Goal: Communication & Community: Ask a question

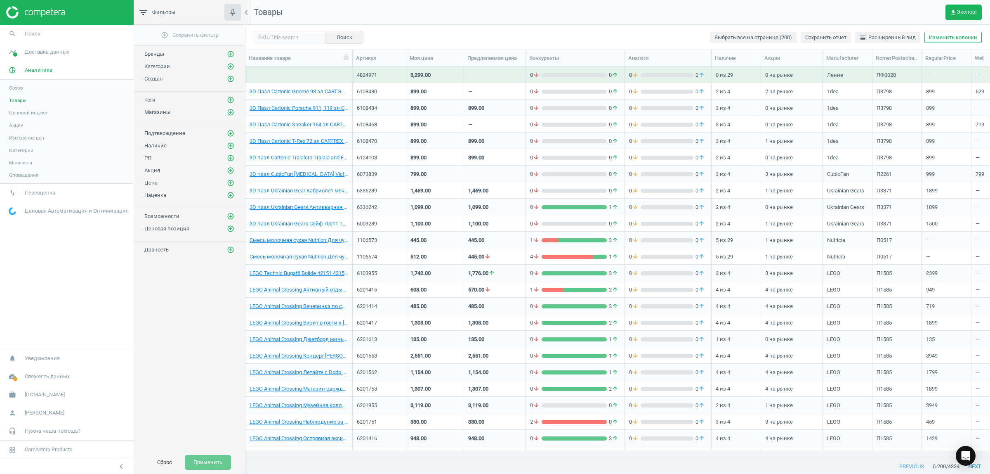
scroll to position [376, 737]
click at [968, 452] on icon "Open Intercom Messenger" at bounding box center [965, 455] width 9 height 11
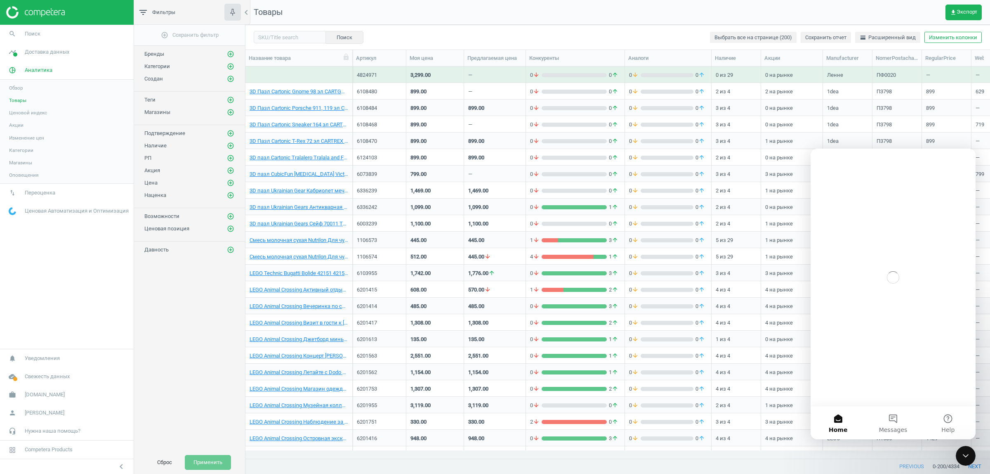
scroll to position [0, 0]
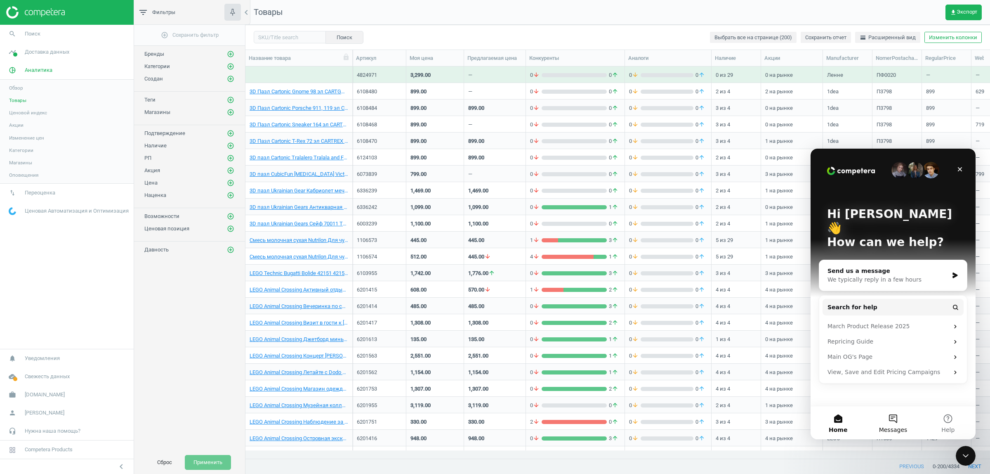
click at [890, 423] on button "Messages" at bounding box center [893, 422] width 55 height 33
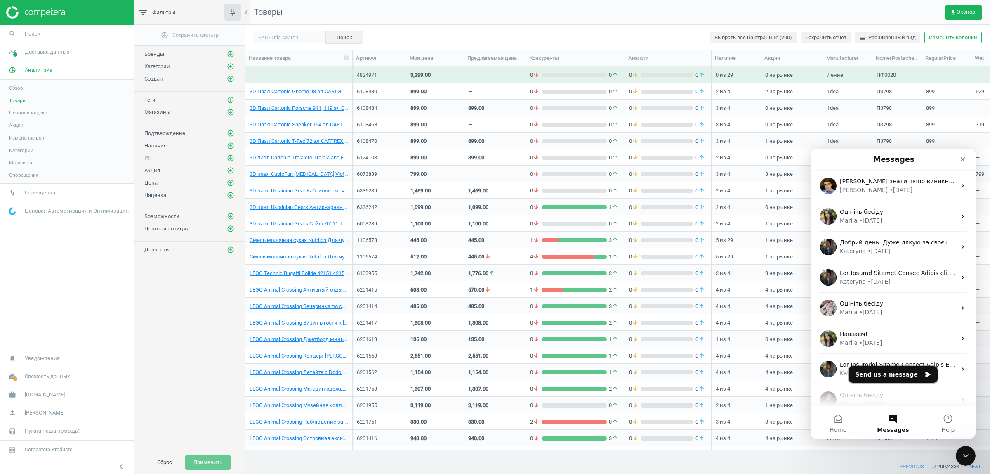
click at [885, 372] on button "Send us a message" at bounding box center [893, 374] width 89 height 17
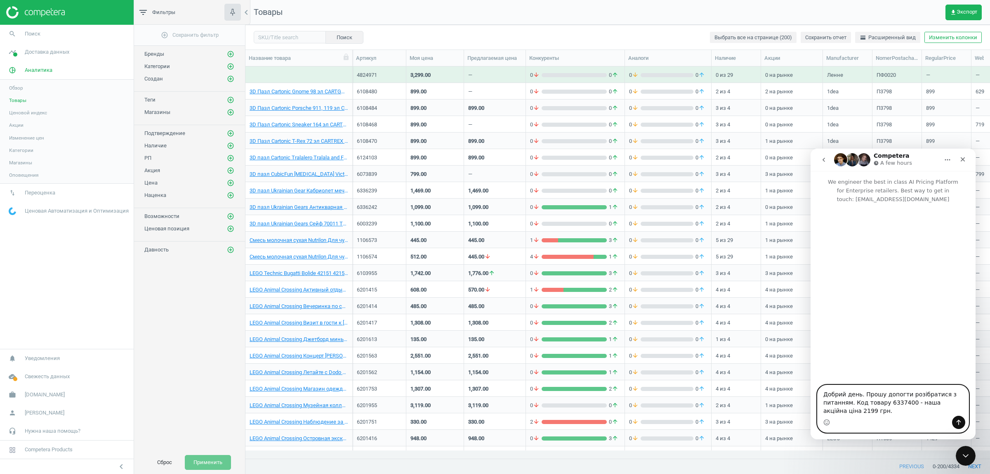
click at [897, 401] on textarea "Добрий день. Прошу допогти розібратися з питанням. Код товару 6337400 - наша ак…" at bounding box center [893, 400] width 151 height 31
type textarea "Добрий день. Прошу допогти розібратися з питанням. Код товару 6337400 - наша ак…"
click at [277, 36] on input "text" at bounding box center [290, 37] width 72 height 12
paste input "6337400"
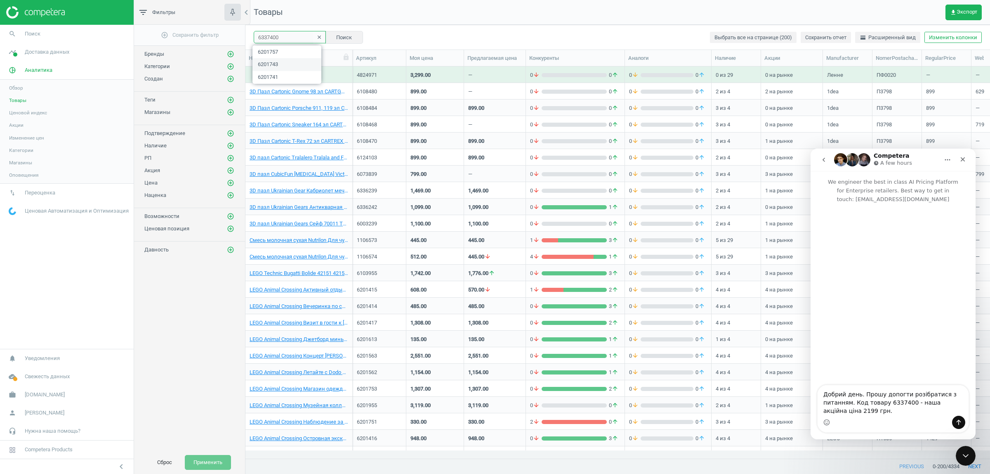
type input "6337400"
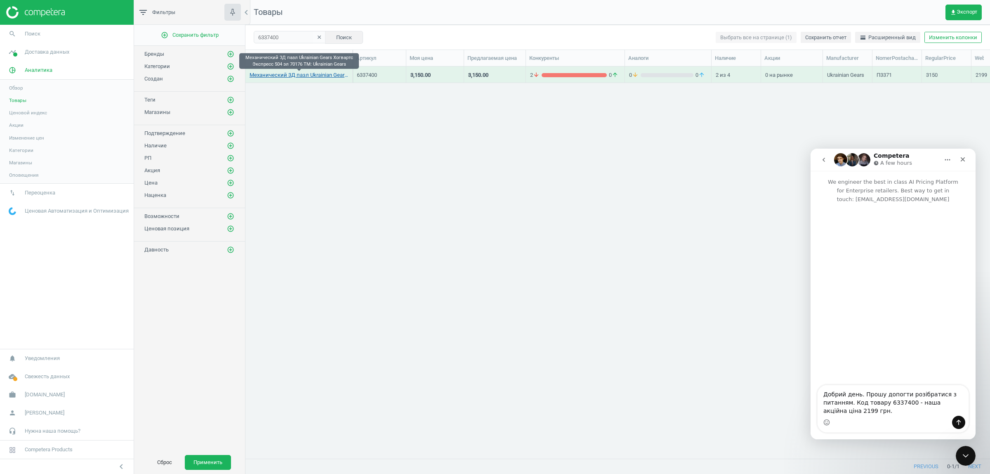
click at [295, 75] on link "Механический 3Д пазл Ukrainian Gears Хогвартс Экспресс 504 эл 70176 TM: Ukraini…" at bounding box center [299, 74] width 99 height 7
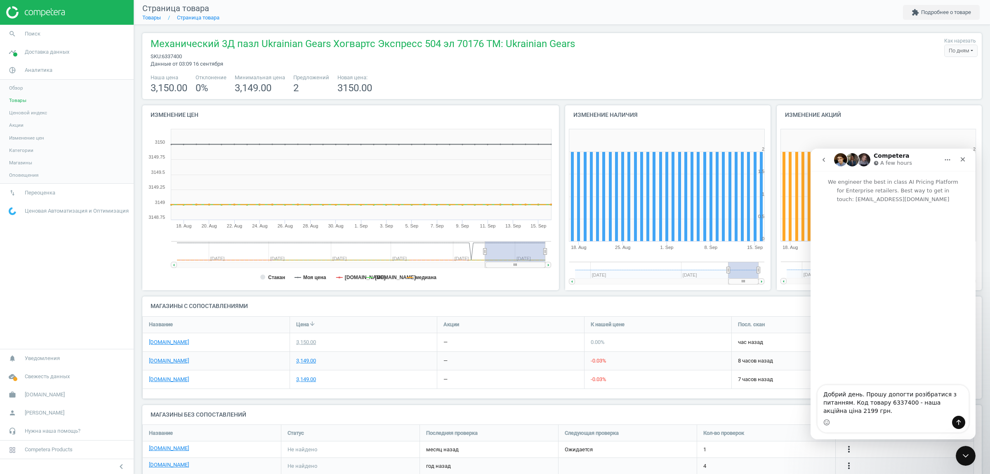
click at [172, 55] on span "6337400" at bounding box center [172, 56] width 20 height 6
copy span "6337400"
click at [894, 396] on textarea "Добрий день. Прошу допогти розібратися з питанням. Код товару 6337400 - наша ак…" at bounding box center [893, 400] width 151 height 31
drag, startPoint x: 911, startPoint y: 402, endPoint x: 958, endPoint y: 401, distance: 47.1
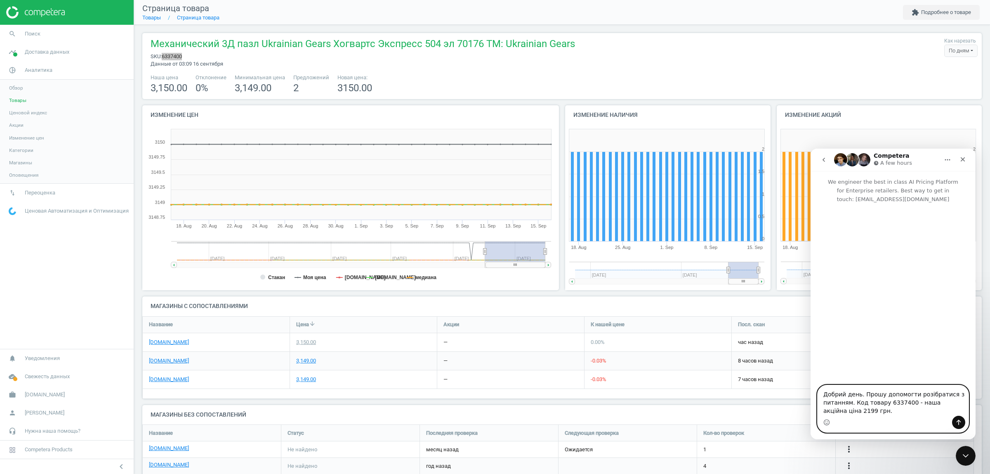
click at [958, 401] on textarea "Добрий день. Прошу допомогти розібратися з питанням. Код товару 6337400 - наша …" at bounding box center [893, 400] width 151 height 31
click at [904, 409] on textarea "Добрий день. Прошу допомогти розібратися з питанням. Код товару 6337400 - ми пе…" at bounding box center [893, 400] width 151 height 31
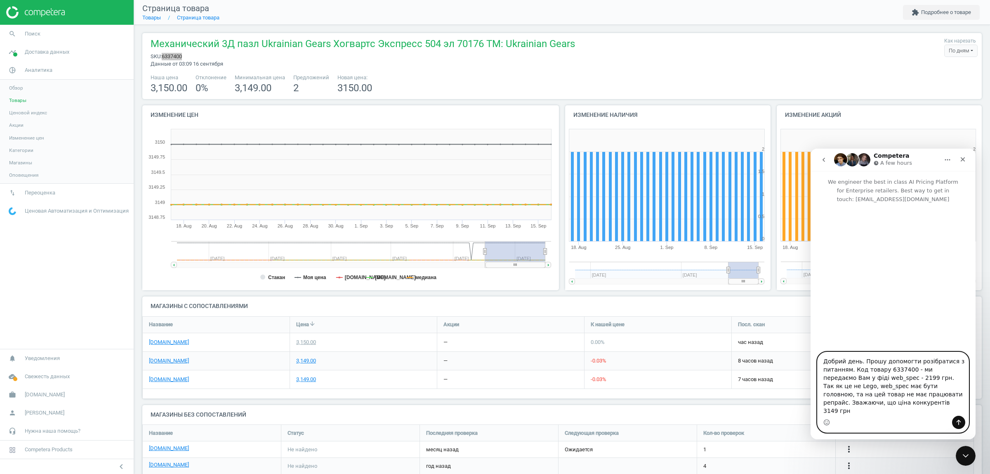
drag, startPoint x: 879, startPoint y: 404, endPoint x: 898, endPoint y: 412, distance: 20.5
click at [898, 412] on textarea "Добрий день. Прошу допомогти розібратися з питанням. Код товару 6337400 - ми пе…" at bounding box center [893, 384] width 151 height 64
type textarea "Добрий день. Прошу допомогти розібратися з питанням. Код товару 6337400 - ми пе…"
click at [955, 421] on button "Send a message…" at bounding box center [958, 422] width 13 height 13
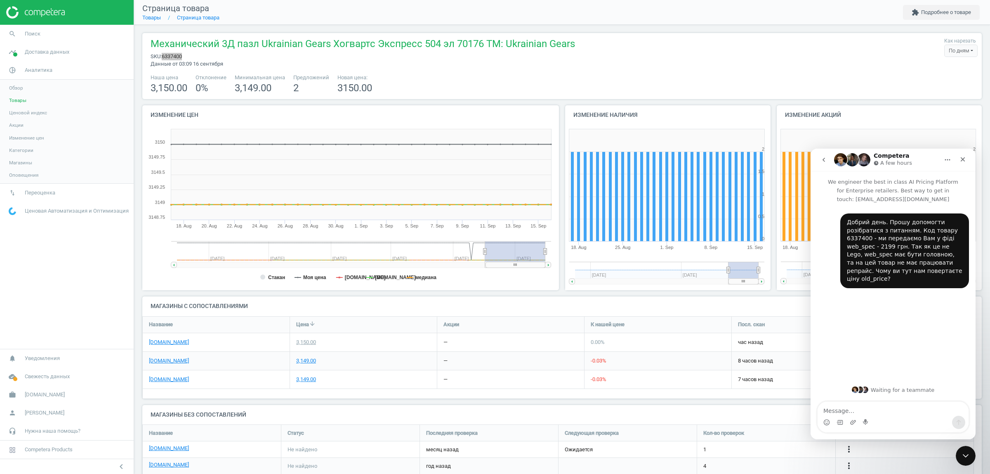
click at [853, 410] on textarea "Message…" at bounding box center [893, 408] width 151 height 14
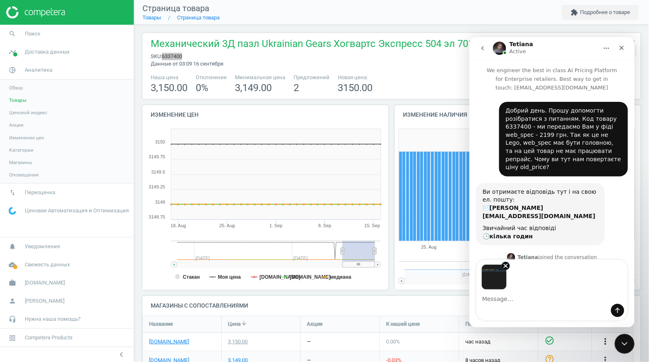
scroll to position [31, 0]
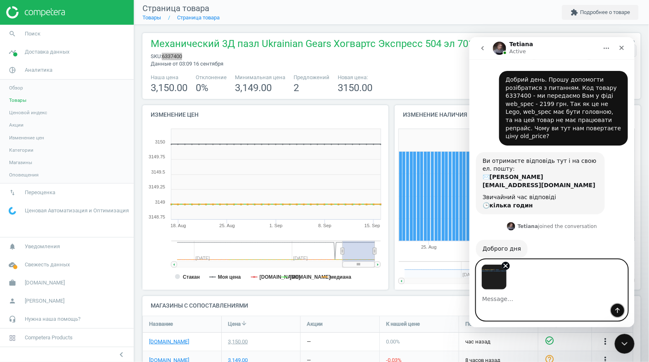
click at [618, 309] on icon "Send a message…" at bounding box center [617, 310] width 5 height 5
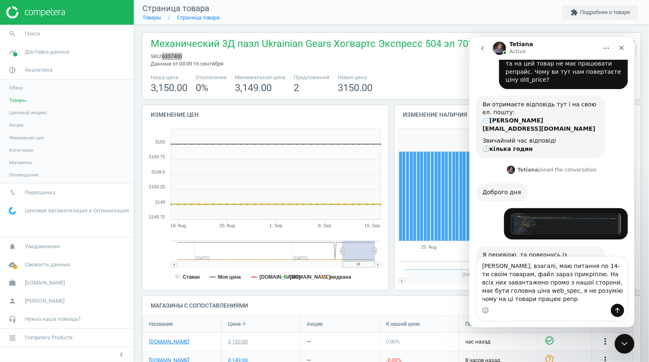
scroll to position [96, 0]
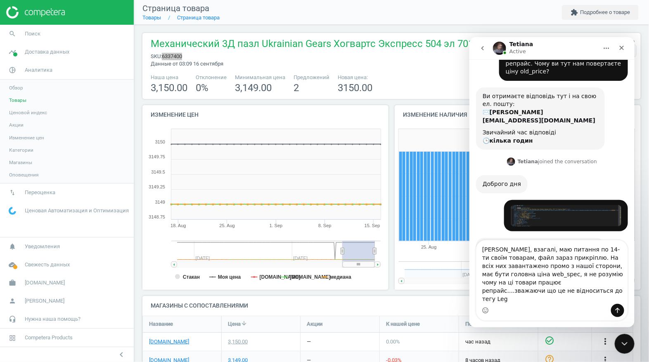
type textarea "[PERSON_NAME], взагалі, маю питання по 14-ти своїм товарам, файл зараз прикріпл…"
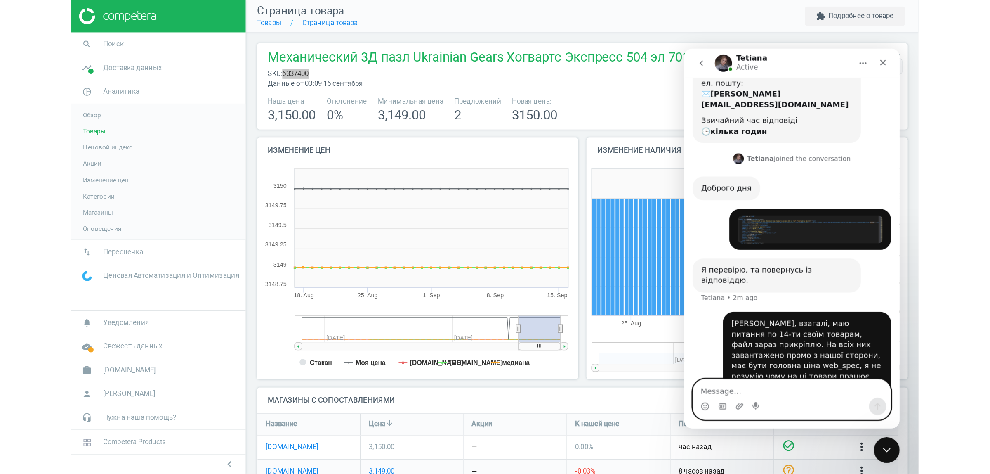
scroll to position [156, 0]
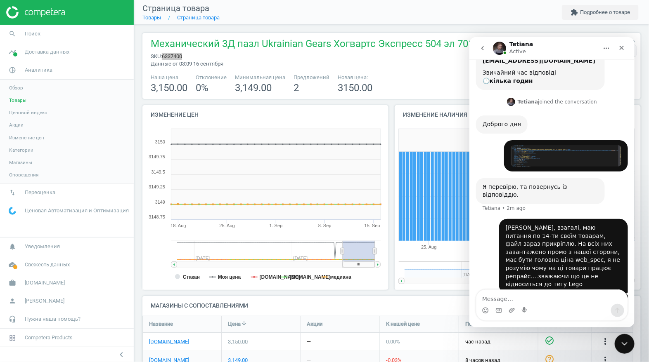
click at [571, 299] on div "single_pro...09-16.xlsx" at bounding box center [588, 303] width 65 height 9
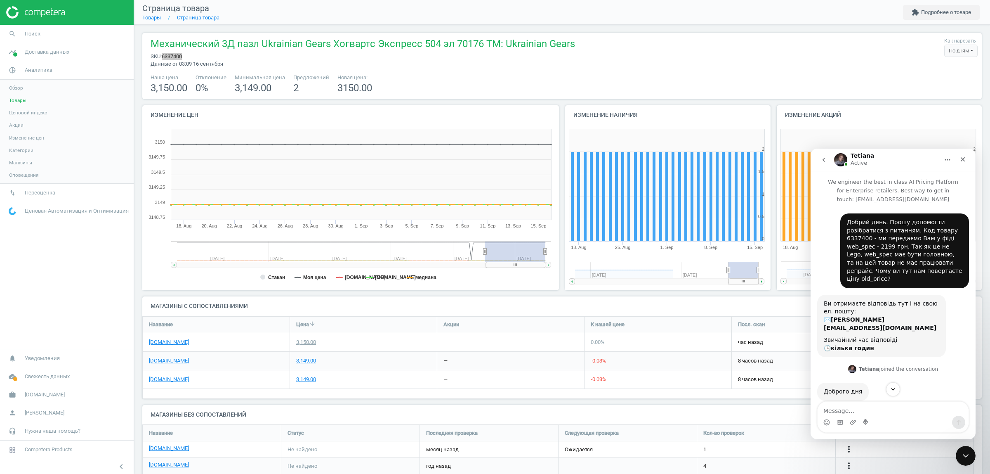
scroll to position [155, 0]
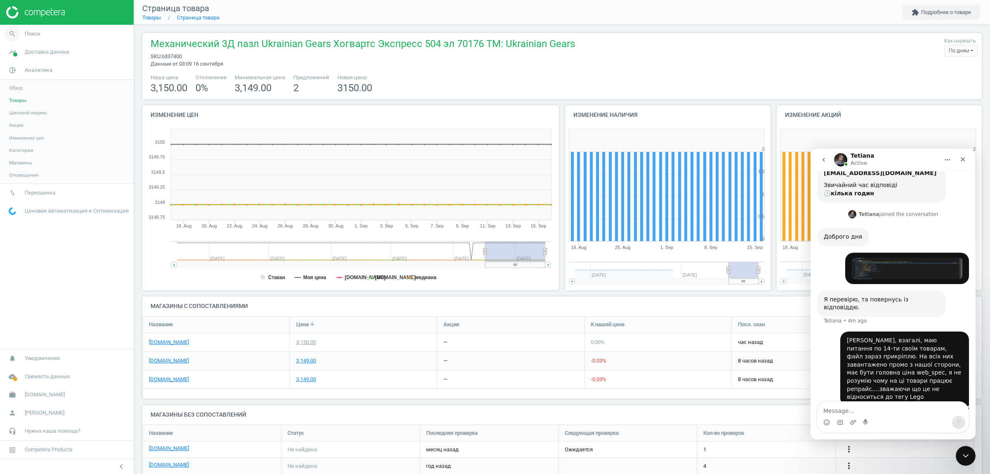
click at [21, 36] on span "search" at bounding box center [12, 34] width 25 height 18
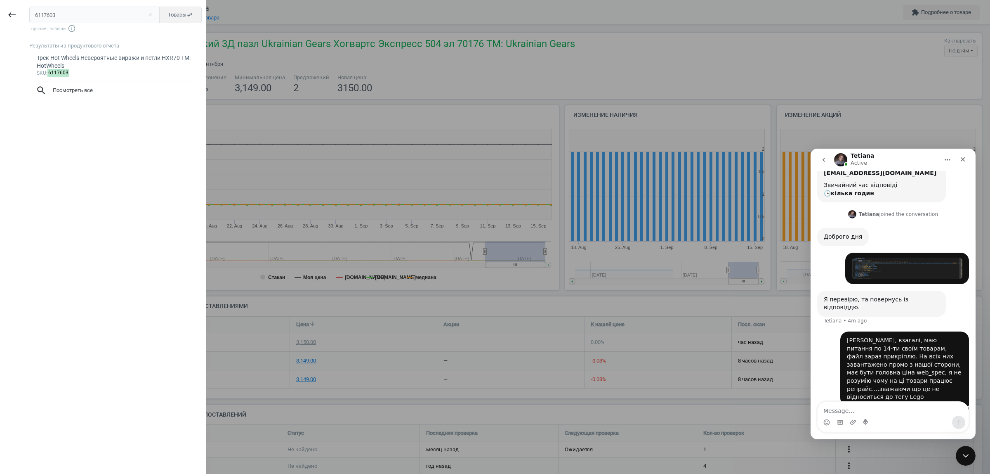
click at [72, 12] on input "6117603" at bounding box center [94, 15] width 131 height 17
type input "6111725"
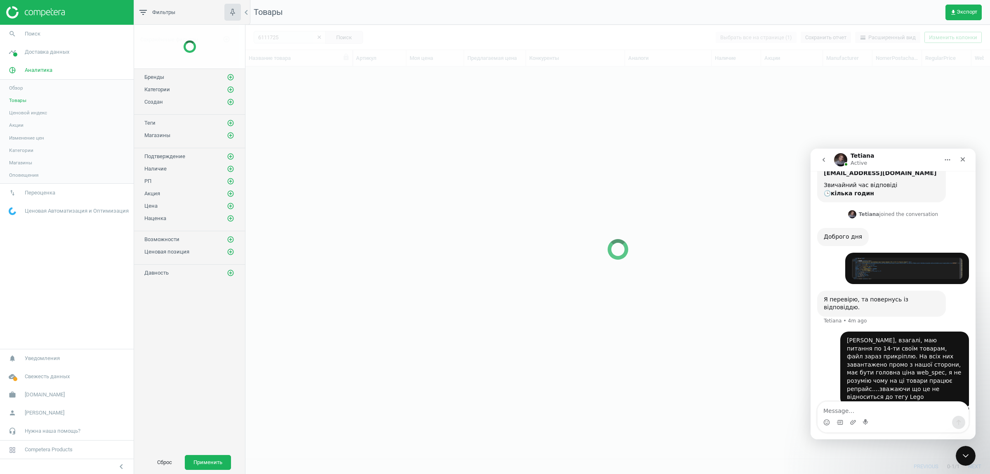
scroll to position [376, 737]
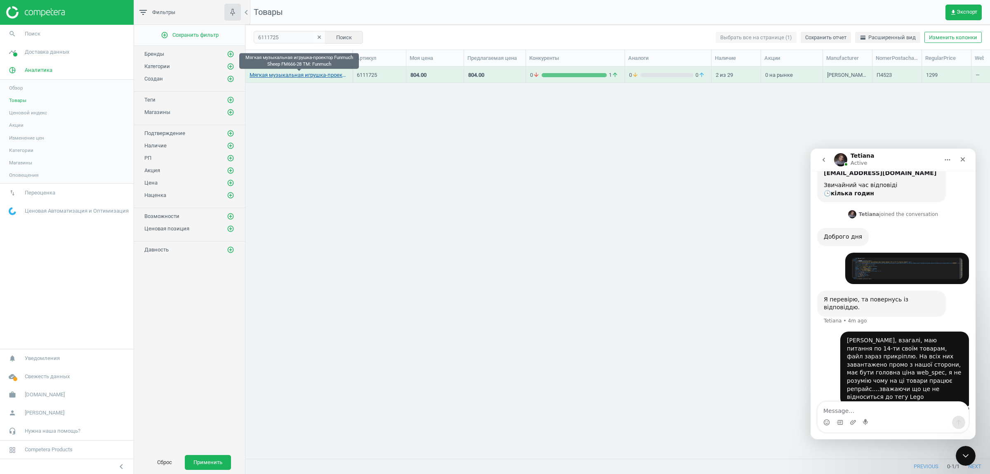
click at [310, 75] on link "Мягкая музыкальная игрушка-проектор Funmuch Sheep FM666-28 TM: Funmuch" at bounding box center [299, 74] width 99 height 7
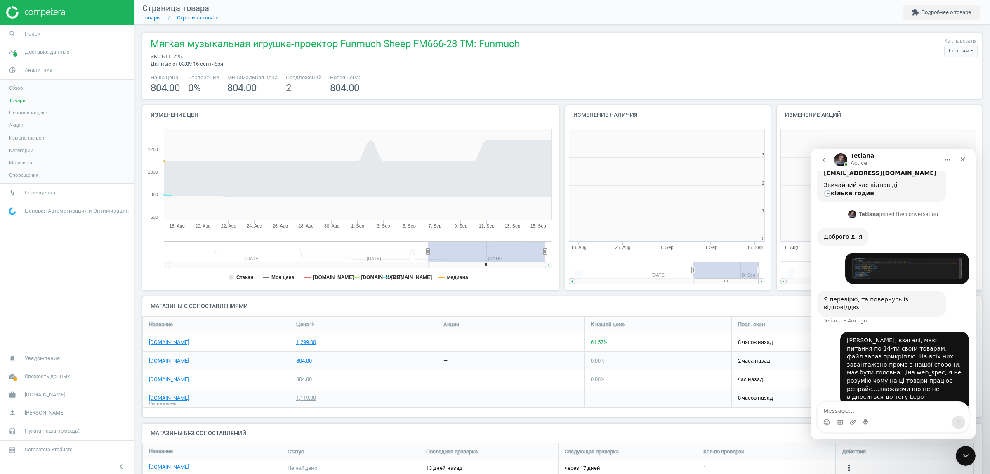
scroll to position [181, 428]
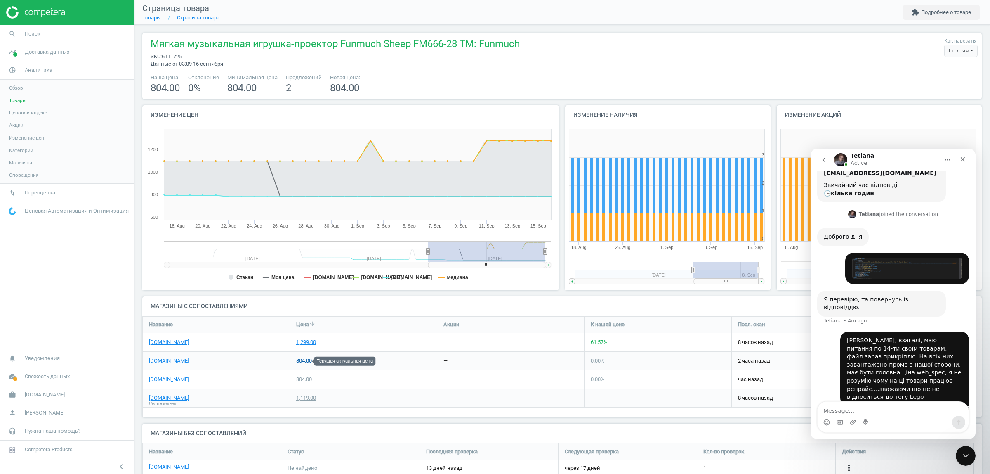
click at [303, 360] on div "804.00" at bounding box center [304, 360] width 16 height 7
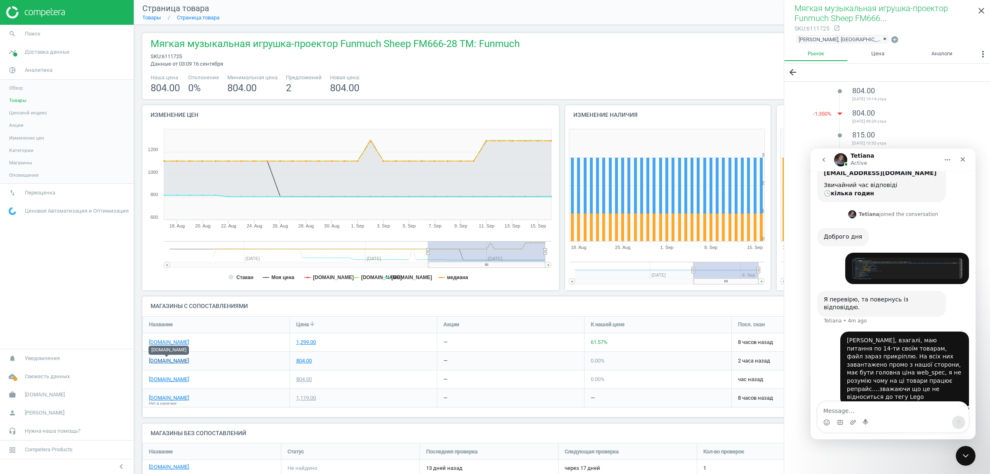
click at [180, 361] on link "[DOMAIN_NAME]" at bounding box center [169, 360] width 40 height 7
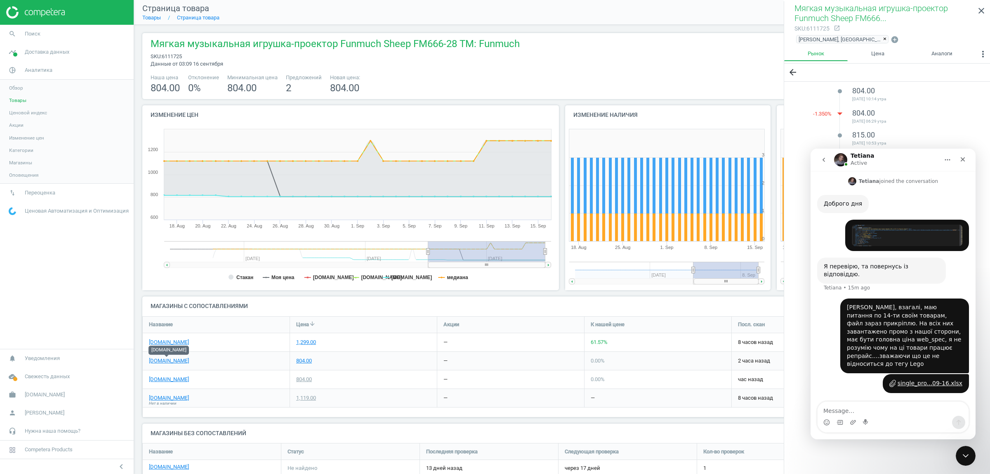
scroll to position [156, 0]
